Goal: Information Seeking & Learning: Learn about a topic

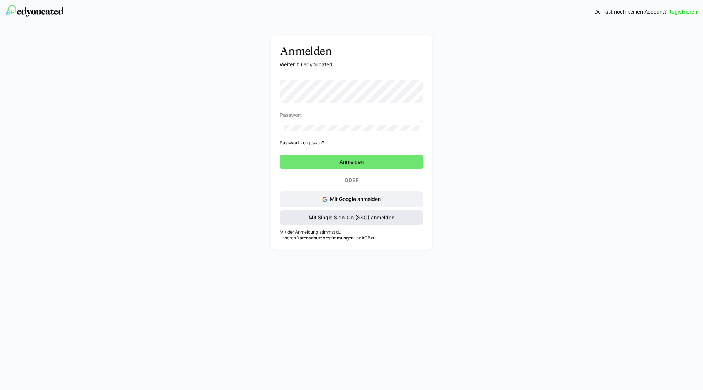
click at [371, 220] on span "Mit Single Sign-On (SSO) anmelden" at bounding box center [352, 217] width 88 height 7
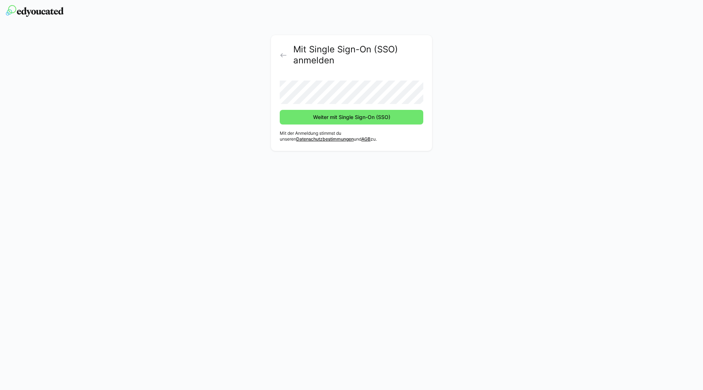
click at [280, 110] on button "Weiter mit Single Sign-On (SSO)" at bounding box center [352, 117] width 144 height 15
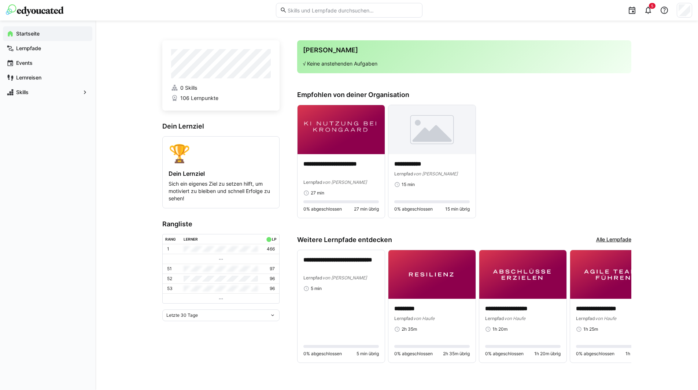
click at [537, 134] on div "**********" at bounding box center [464, 162] width 334 height 114
click at [323, 166] on p "**********" at bounding box center [340, 168] width 75 height 17
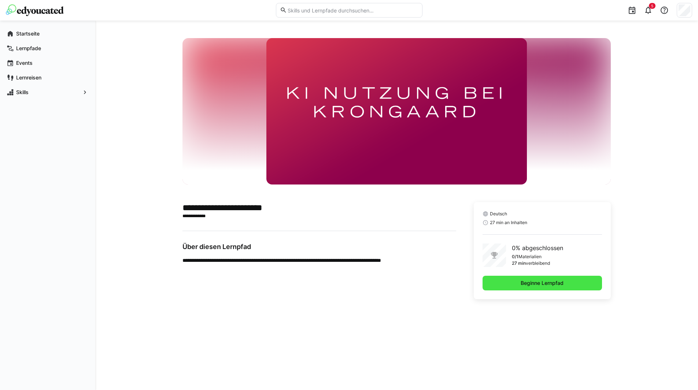
click at [536, 288] on span "Beginne Lernpfad" at bounding box center [541, 283] width 119 height 15
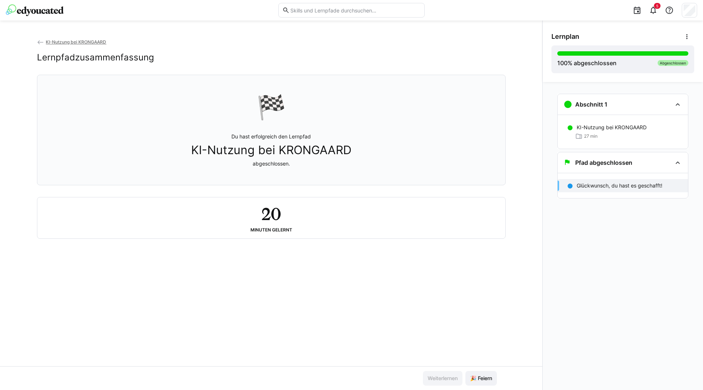
click at [289, 220] on div "20 Minuten gelernt" at bounding box center [271, 217] width 456 height 29
click at [321, 141] on p "Du hast erfolgreich den Lernpfad KI-Nutzung bei KRONGAARD abgeschlossen." at bounding box center [271, 150] width 160 height 34
click at [480, 372] on span "🎉 Feiern" at bounding box center [480, 378] width 31 height 15
click at [46, 8] on img at bounding box center [35, 10] width 58 height 12
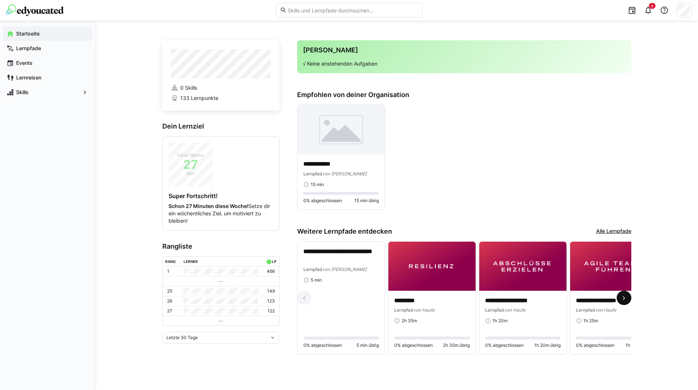
click at [625, 297] on eds-icon at bounding box center [623, 297] width 7 height 7
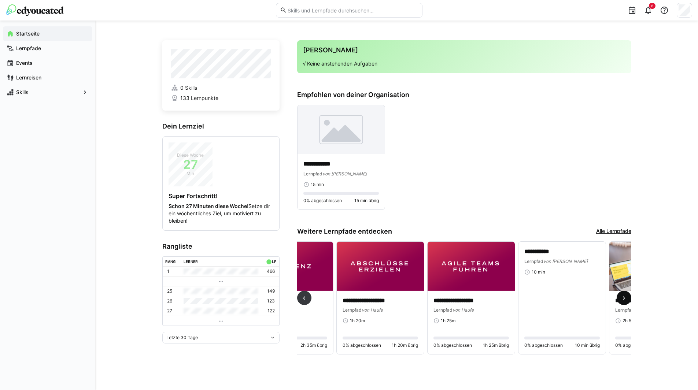
scroll to position [0, 272]
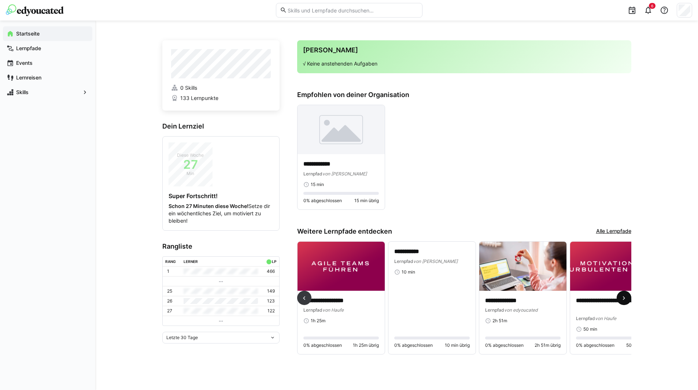
click at [624, 293] on span at bounding box center [623, 298] width 15 height 15
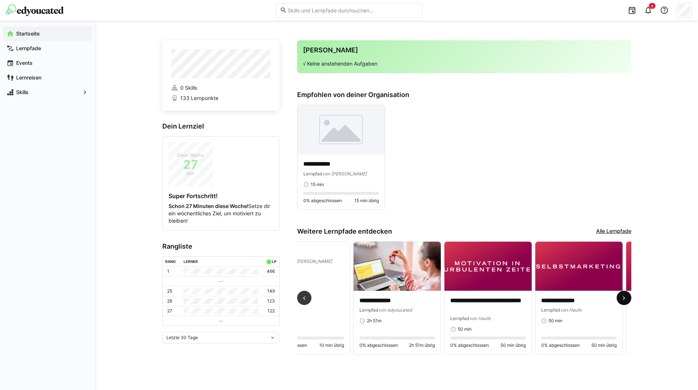
scroll to position [0, 545]
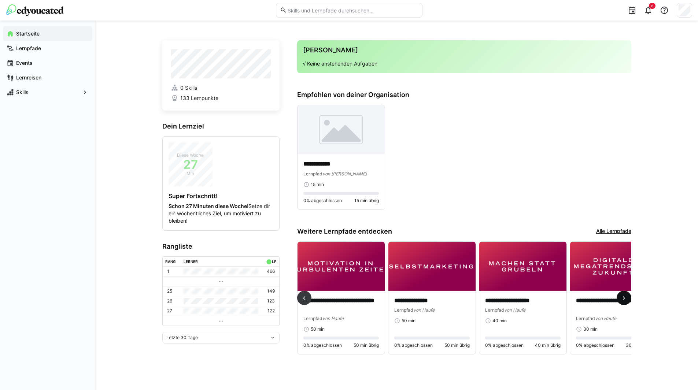
click at [624, 293] on span at bounding box center [623, 298] width 15 height 15
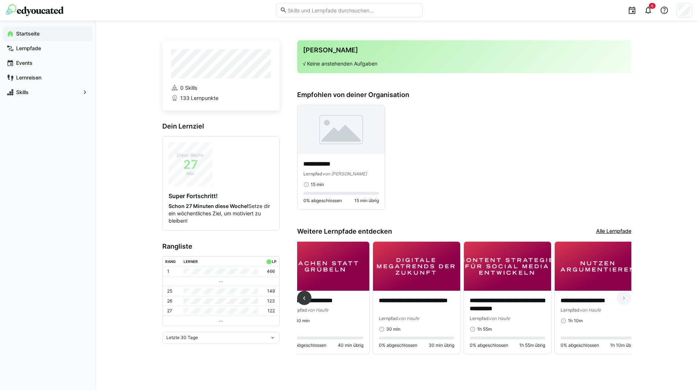
scroll to position [0, 753]
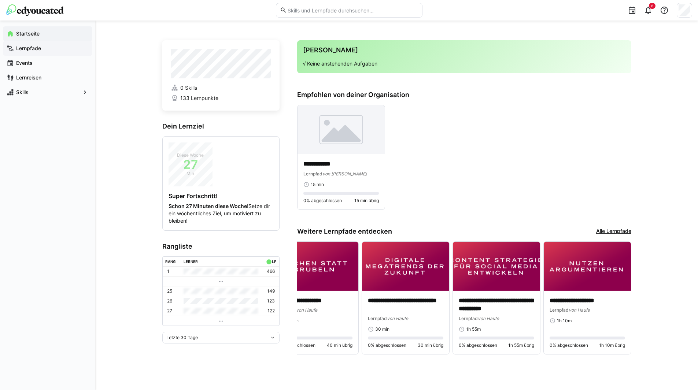
click at [42, 45] on span "Lernpfade" at bounding box center [52, 48] width 74 height 7
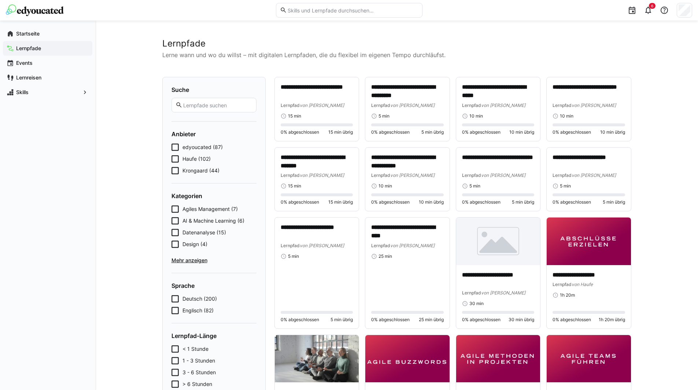
click at [172, 172] on icon at bounding box center [174, 170] width 7 height 7
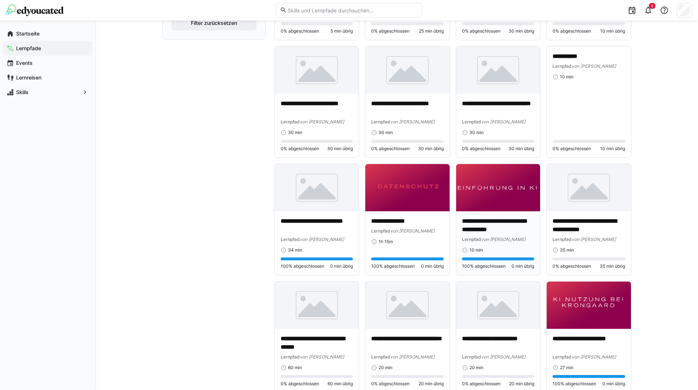
scroll to position [293, 0]
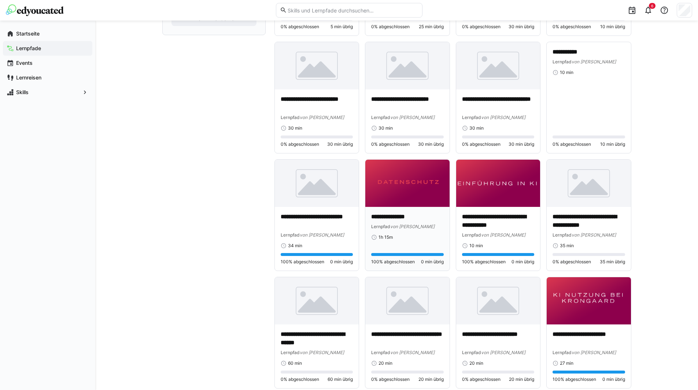
click at [382, 217] on p "**********" at bounding box center [407, 217] width 73 height 8
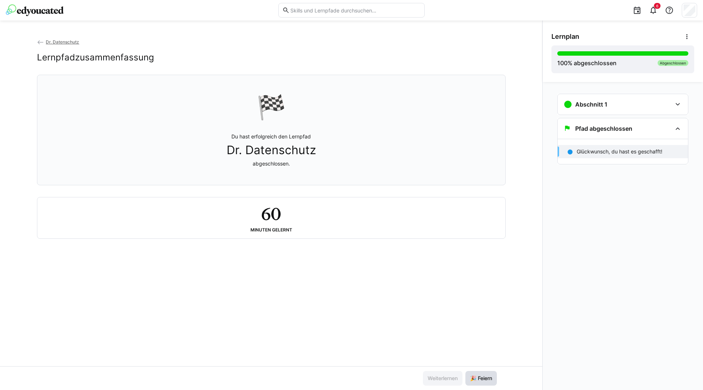
click at [487, 378] on span "🎉 Feiern" at bounding box center [481, 378] width 24 height 7
click at [691, 37] on span at bounding box center [687, 36] width 15 height 15
click at [669, 60] on span "Details ansehen" at bounding box center [661, 55] width 65 height 15
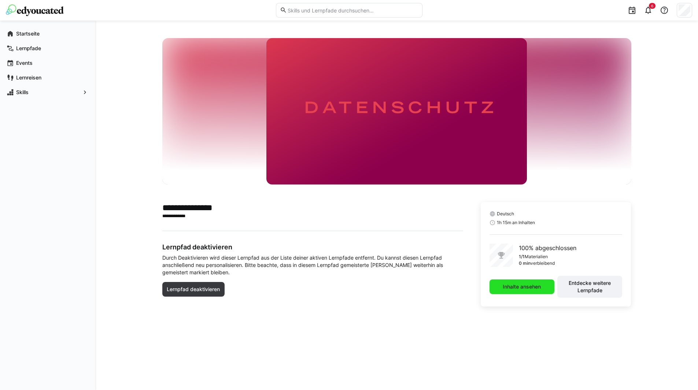
click at [520, 285] on span "Inhalte ansehen" at bounding box center [521, 286] width 40 height 7
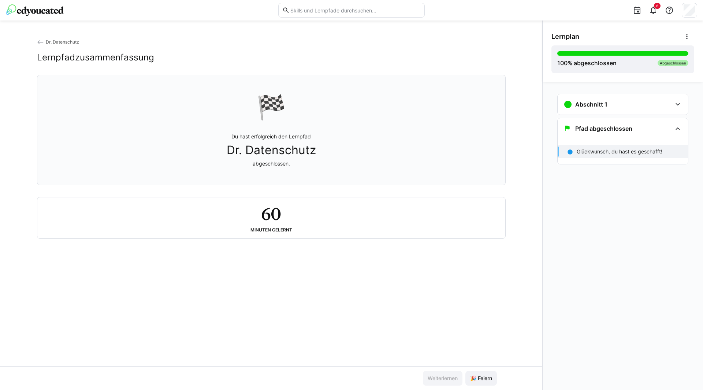
click at [61, 41] on span "Dr. Datenschutz" at bounding box center [62, 41] width 33 height 5
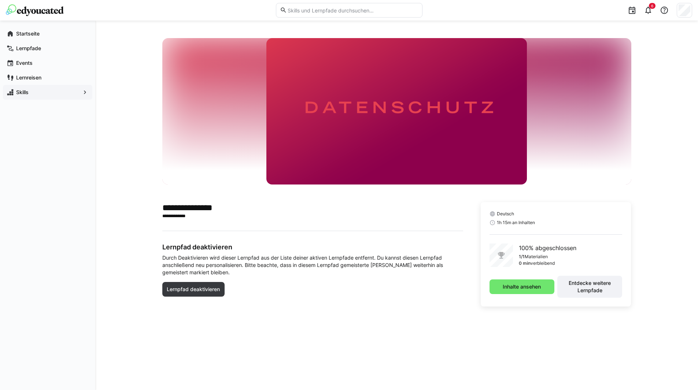
click at [31, 89] on span "Skills" at bounding box center [47, 92] width 65 height 7
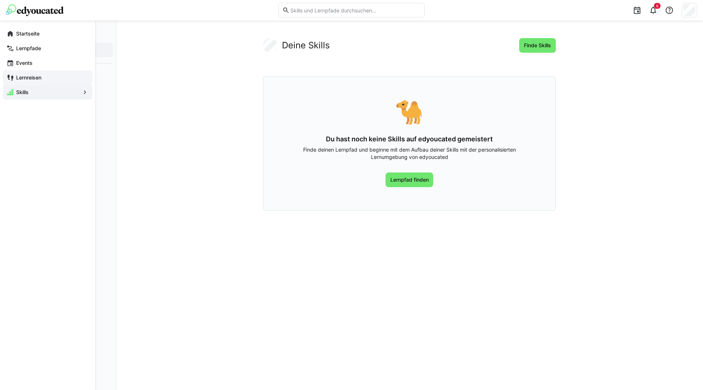
click at [42, 81] on span "Lernreisen" at bounding box center [52, 77] width 74 height 7
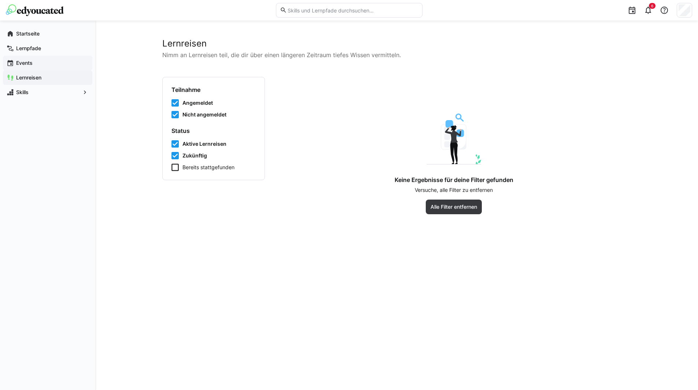
click at [0, 0] on app-navigation-label "Events" at bounding box center [0, 0] width 0 height 0
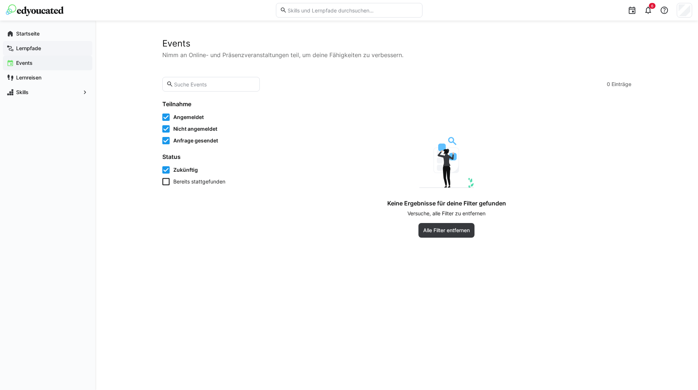
click at [0, 0] on app-navigation-label "Lernpfade" at bounding box center [0, 0] width 0 height 0
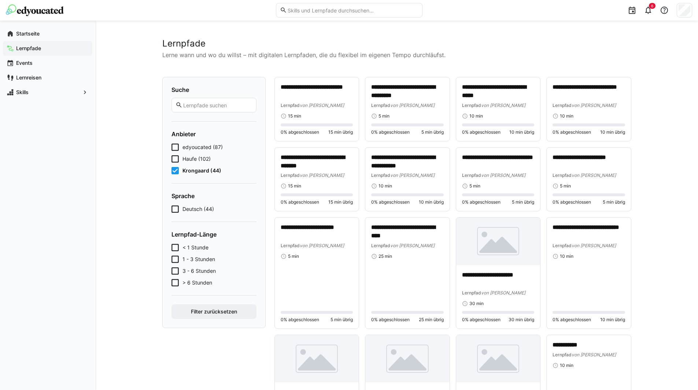
click at [38, 12] on img at bounding box center [35, 10] width 58 height 12
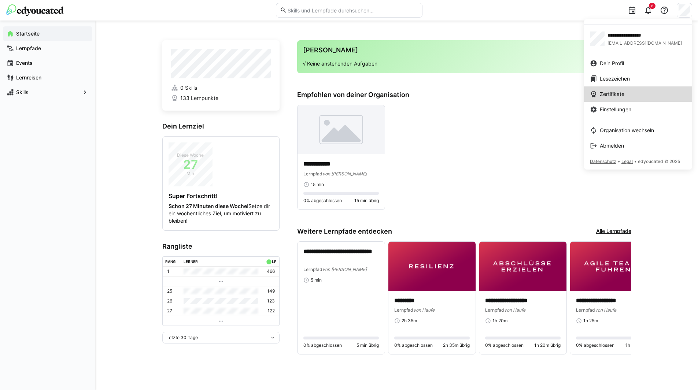
click at [618, 92] on span "Zertifikate" at bounding box center [611, 93] width 25 height 7
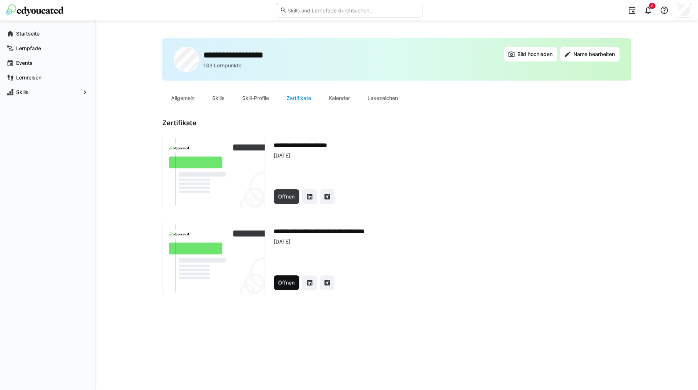
click at [284, 280] on span "Öffnen" at bounding box center [286, 282] width 19 height 7
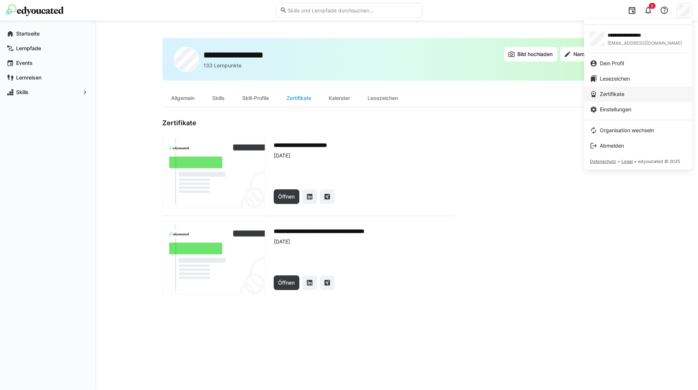
click at [628, 92] on div "Zertifikate" at bounding box center [638, 93] width 96 height 7
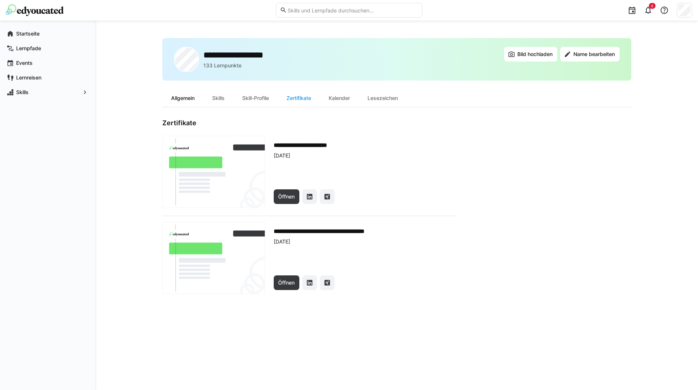
click at [178, 103] on div "Allgemein" at bounding box center [182, 98] width 41 height 18
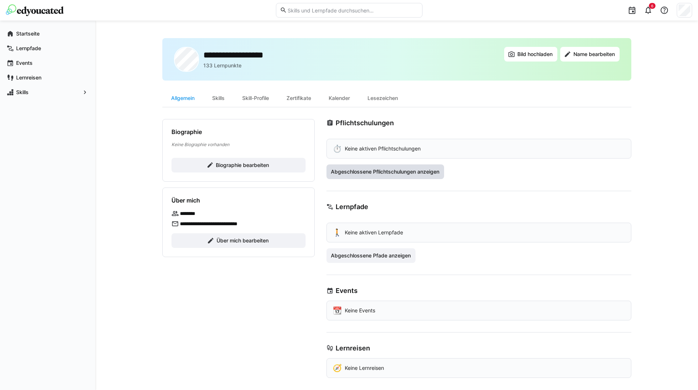
click at [367, 174] on span "Abgeschlossene Pflichtschulungen anzeigen" at bounding box center [385, 171] width 111 height 7
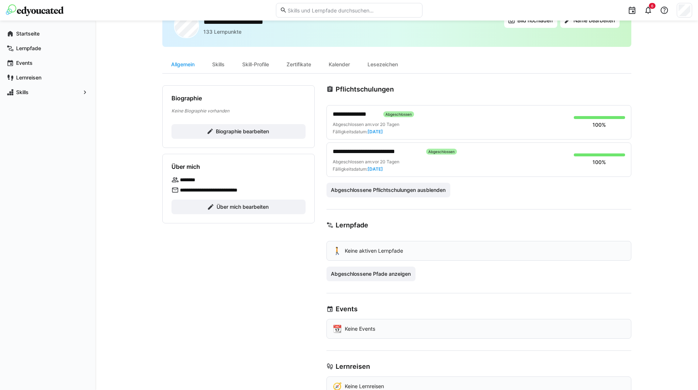
scroll to position [21, 0]
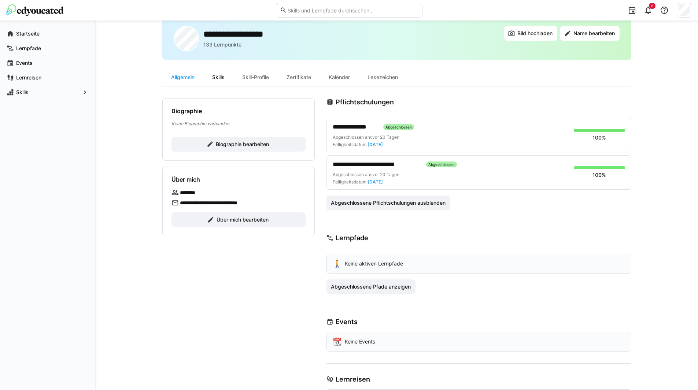
click at [217, 79] on div "Skills" at bounding box center [218, 77] width 30 height 18
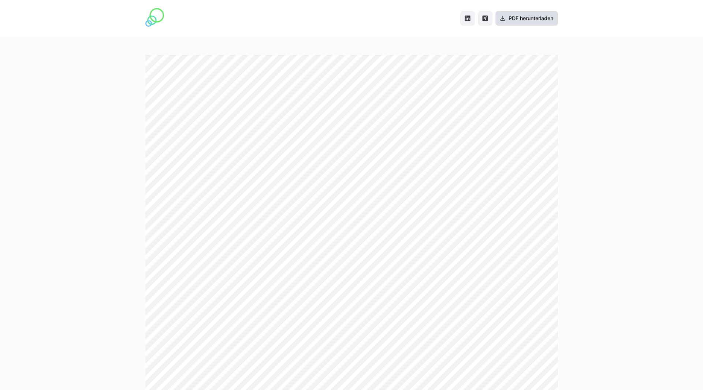
click at [524, 15] on span "PDF herunterladen" at bounding box center [531, 18] width 47 height 7
click at [603, 139] on div at bounding box center [351, 213] width 703 height 353
click at [508, 19] on span "PDF herunterladen" at bounding box center [531, 18] width 47 height 7
click at [622, 161] on div at bounding box center [351, 213] width 703 height 353
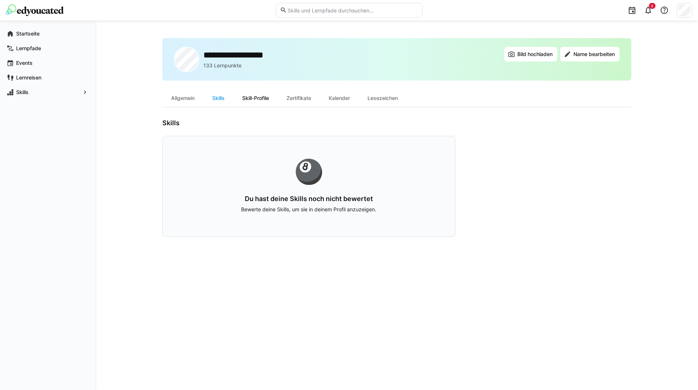
click at [248, 102] on div "Skill-Profile" at bounding box center [255, 98] width 44 height 18
click at [176, 97] on div "Allgemein" at bounding box center [182, 98] width 41 height 18
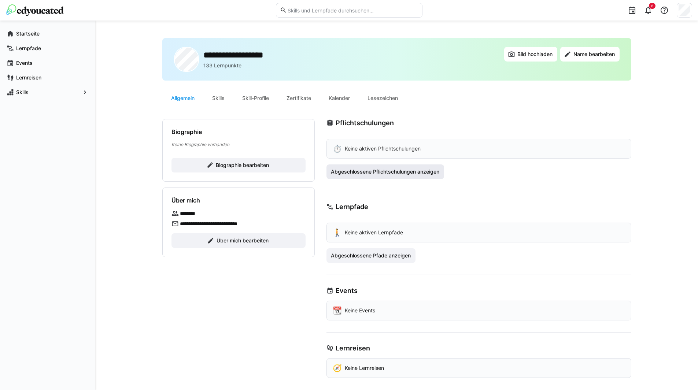
click at [434, 172] on span "Abgeschlossene Pflichtschulungen anzeigen" at bounding box center [385, 171] width 111 height 7
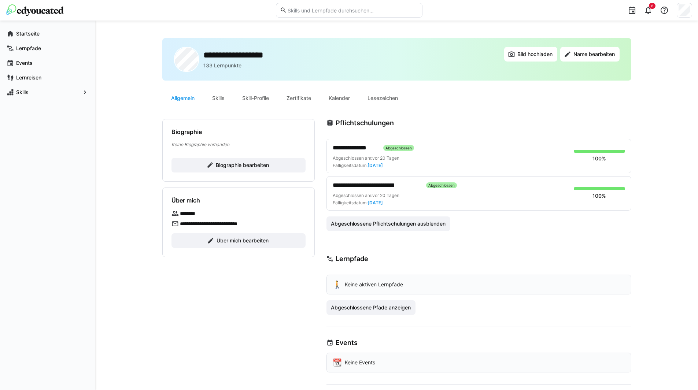
click at [375, 184] on span "**********" at bounding box center [376, 185] width 88 height 9
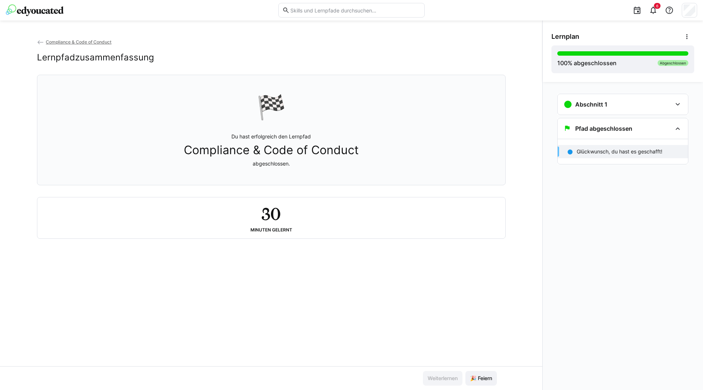
click at [69, 42] on span "Compliance & Code of Conduct" at bounding box center [79, 41] width 66 height 5
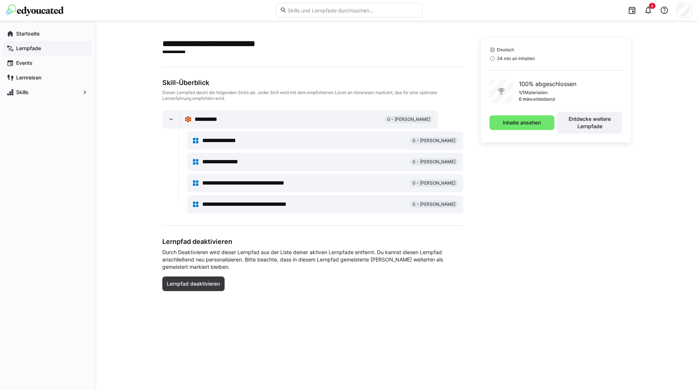
click at [35, 44] on div "Lernpfade" at bounding box center [47, 48] width 89 height 15
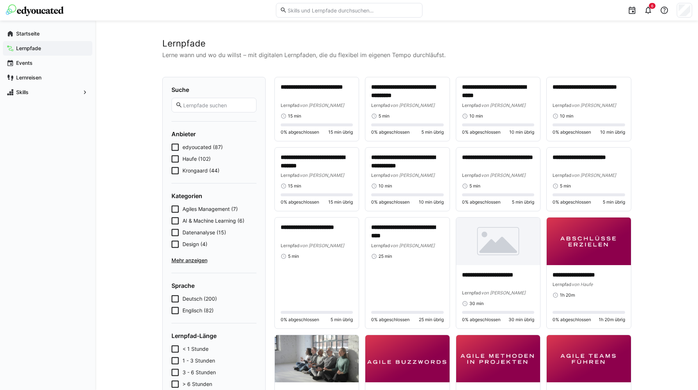
click at [176, 171] on icon at bounding box center [174, 170] width 7 height 7
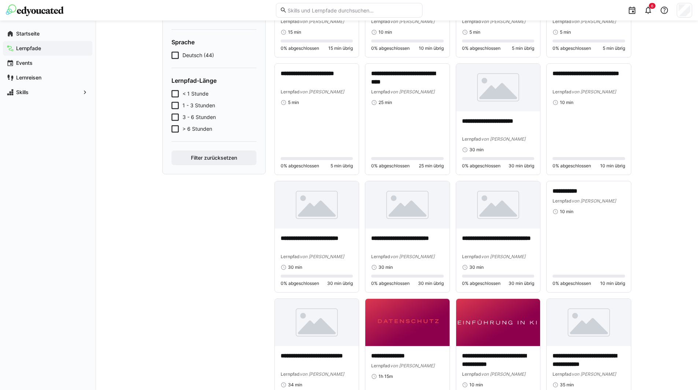
scroll to position [300, 0]
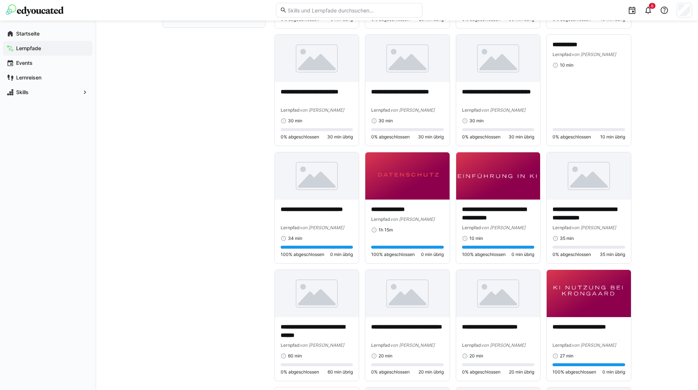
click at [94, 160] on div "Startseite Lernpfade Events Lernreisen Skills" at bounding box center [47, 205] width 95 height 369
drag, startPoint x: 124, startPoint y: 137, endPoint x: 122, endPoint y: 124, distance: 13.1
click at [122, 124] on div "**********" at bounding box center [396, 329] width 602 height 1219
